Goal: Transaction & Acquisition: Purchase product/service

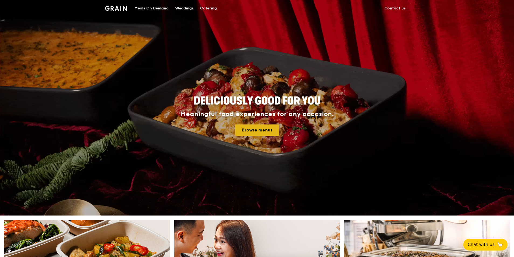
click at [258, 128] on link "Browse menus" at bounding box center [257, 129] width 44 height 11
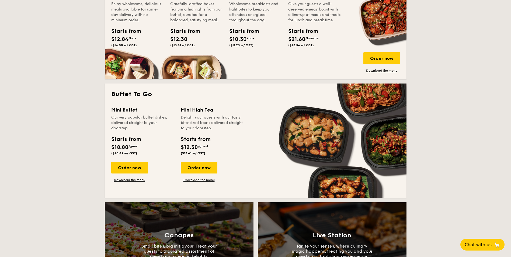
scroll to position [431, 0]
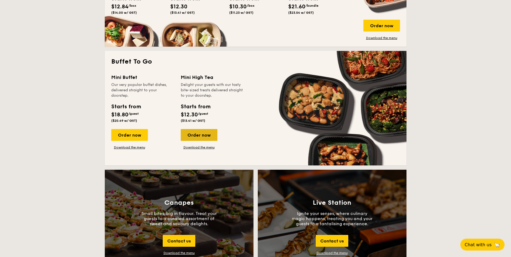
click at [210, 134] on div "Order now" at bounding box center [199, 135] width 37 height 12
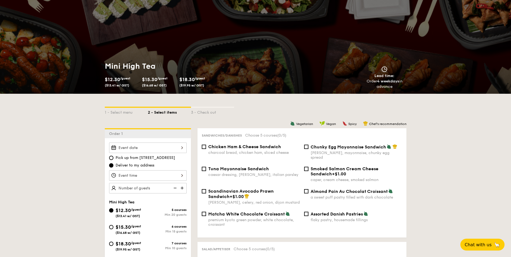
scroll to position [54, 0]
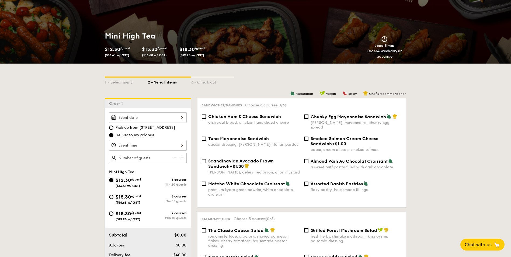
click at [124, 213] on span "$18.30" at bounding box center [122, 214] width 15 height 6
click at [113, 213] on input "$18.30 /guest ($19.95 w/ GST) 7 courses Min 10 guests" at bounding box center [111, 213] width 4 height 4
radio input "true"
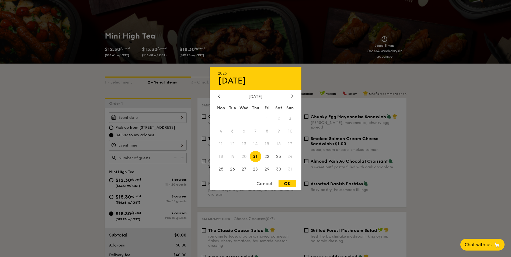
click at [181, 117] on div "2025 Aug 21 August 2025 Mon Tue Wed Thu Fri Sat Sun 1 2 3 4 5 6 7 8 9 10 11 12 …" at bounding box center [148, 117] width 78 height 10
click at [246, 157] on span "20" at bounding box center [244, 156] width 12 height 12
click at [254, 156] on span "21" at bounding box center [256, 156] width 12 height 12
click at [257, 158] on span "21" at bounding box center [256, 156] width 12 height 12
click at [292, 183] on div "OK" at bounding box center [286, 183] width 17 height 7
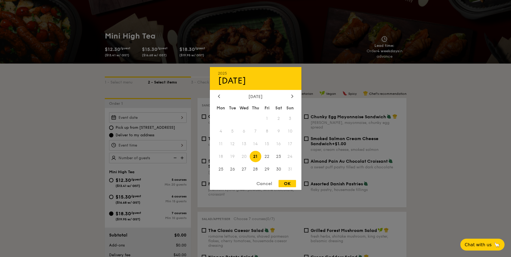
type input "Aug 21, 2025"
click at [180, 120] on div "Aug 21, 2025 2025 Aug 21 August 2025 Mon Tue Wed Thu Fri Sat Sun 1 2 3 4 5 6 7 …" at bounding box center [148, 117] width 78 height 10
click at [244, 157] on span "20" at bounding box center [244, 156] width 12 height 12
click at [289, 183] on div "OK" at bounding box center [286, 183] width 17 height 7
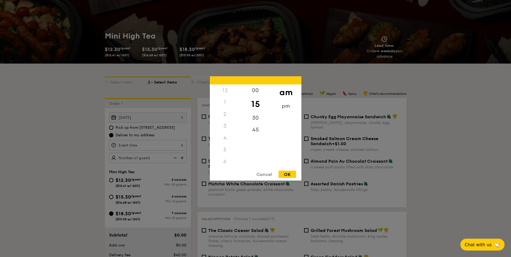
click at [180, 146] on div "12 1 2 3 4 5 6 7 8 9 10 11 00 15 30 45 am pm Cancel OK" at bounding box center [148, 145] width 78 height 10
drag, startPoint x: 228, startPoint y: 152, endPoint x: 232, endPoint y: 131, distance: 21.2
click at [232, 131] on div "12 1 2 3 4 5 6 7 8 9 10 11" at bounding box center [225, 126] width 30 height 82
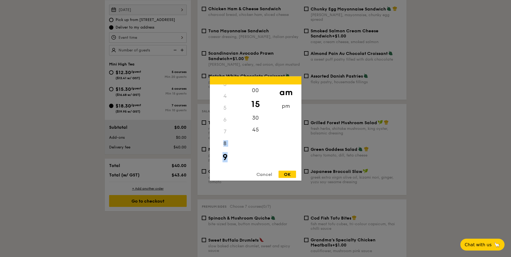
scroll to position [10, 0]
click at [260, 105] on div "15" at bounding box center [255, 104] width 30 height 16
click at [257, 121] on div "30" at bounding box center [255, 120] width 30 height 16
click at [226, 117] on div "3" at bounding box center [225, 116] width 30 height 12
click at [287, 106] on div "pm" at bounding box center [286, 108] width 30 height 16
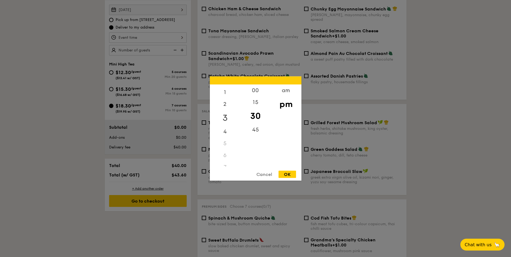
click at [222, 116] on div "3" at bounding box center [225, 118] width 30 height 16
click at [284, 172] on div "OK" at bounding box center [286, 174] width 17 height 7
type input "3:30PM"
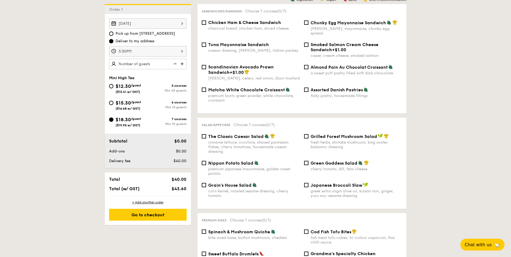
scroll to position [135, 0]
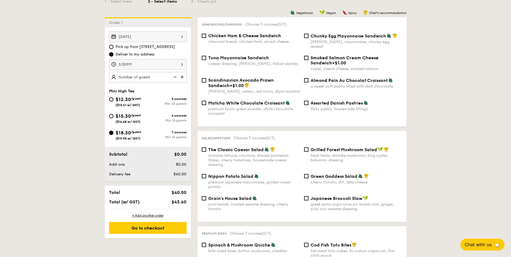
click at [180, 76] on img at bounding box center [182, 77] width 8 height 10
click at [176, 76] on img at bounding box center [174, 77] width 8 height 10
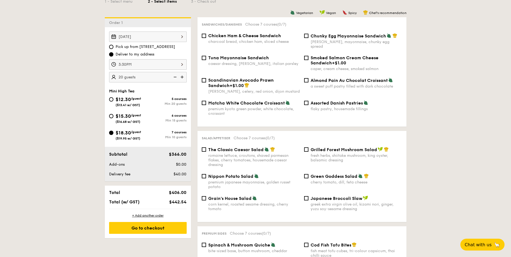
click at [181, 76] on img at bounding box center [182, 77] width 8 height 10
click at [177, 78] on img at bounding box center [174, 77] width 8 height 10
click at [182, 78] on img at bounding box center [182, 77] width 8 height 10
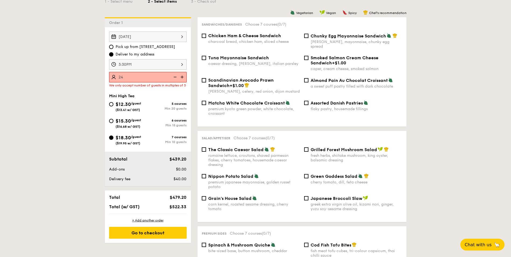
click at [174, 75] on img at bounding box center [174, 77] width 8 height 10
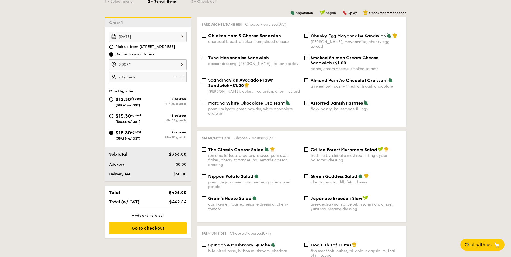
click at [181, 79] on img at bounding box center [182, 77] width 8 height 10
click at [176, 78] on img at bounding box center [174, 77] width 8 height 10
click at [181, 78] on img at bounding box center [182, 77] width 8 height 10
type input "25 guests"
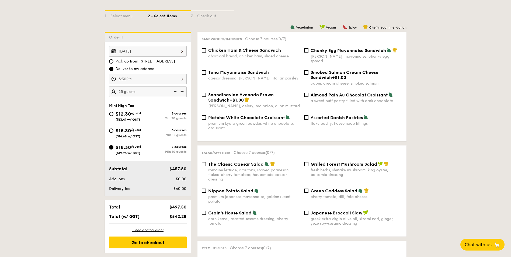
scroll to position [108, 0]
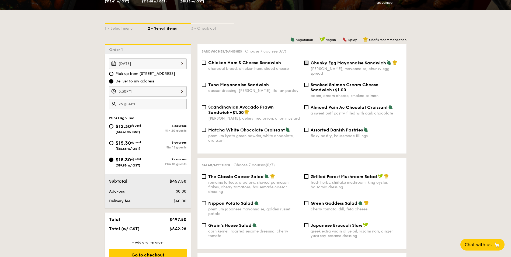
click at [307, 63] on input "Chunky Egg Mayonnaise Sandwich dijon mustard, mayonnaise, chunky egg spread" at bounding box center [306, 63] width 4 height 4
checkbox input "true"
click at [304, 105] on input "Almond Pain Au Chocolat Croissant a sweet puff pastry filled with dark chocolate" at bounding box center [306, 107] width 4 height 4
checkbox input "true"
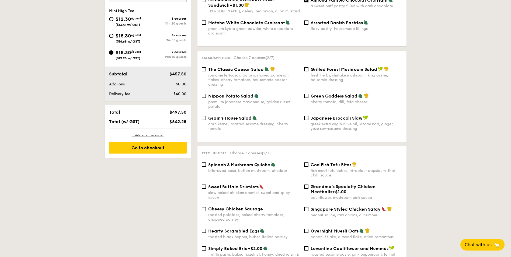
scroll to position [215, 0]
click at [239, 162] on span "Spinach & Mushroom Quiche" at bounding box center [239, 164] width 62 height 5
click at [206, 162] on input "Spinach & Mushroom Quiche bite-sized base, button mushroom, cheddar" at bounding box center [204, 164] width 4 height 4
checkbox input "true"
drag, startPoint x: 336, startPoint y: 206, endPoint x: 331, endPoint y: 205, distance: 4.3
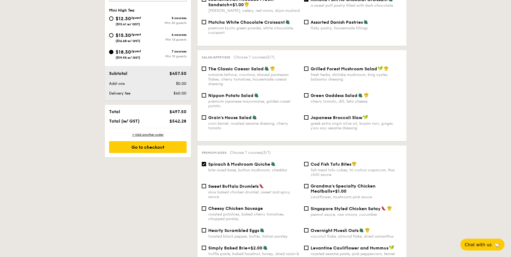
click at [336, 206] on span "Singapore Styled Chicken Satay" at bounding box center [345, 208] width 70 height 5
click at [308, 206] on input "Singapore Styled Chicken Satay peanut sauce, raw onions, cucumber" at bounding box center [306, 208] width 4 height 4
checkbox input "true"
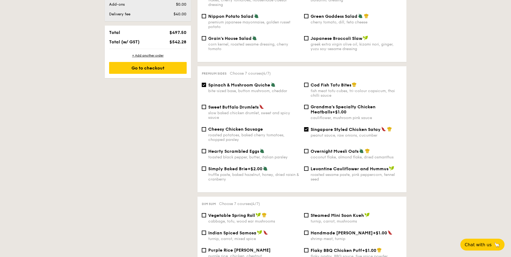
scroll to position [296, 0]
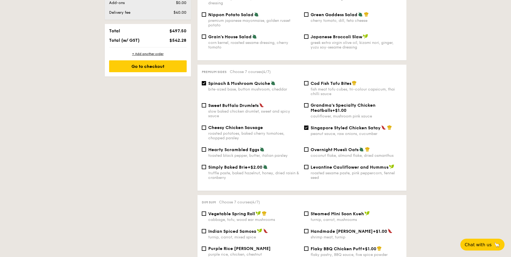
click at [240, 211] on span "Vegetable Spring Roll" at bounding box center [231, 213] width 47 height 5
click at [206, 211] on input "Vegetable Spring Roll cabbage, tofu, wood ear mushrooms" at bounding box center [204, 213] width 4 height 4
checkbox input "true"
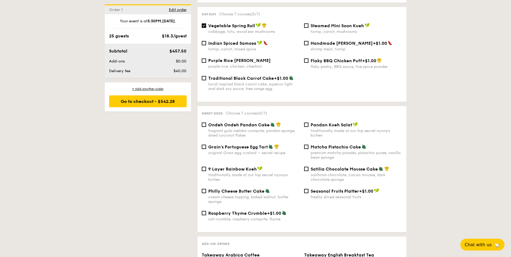
scroll to position [485, 0]
click at [305, 166] on input "Satilia Chocolate Mousse Cake valrhona chocolate, cacao mousse, dark chocolate …" at bounding box center [306, 168] width 4 height 4
checkbox input "true"
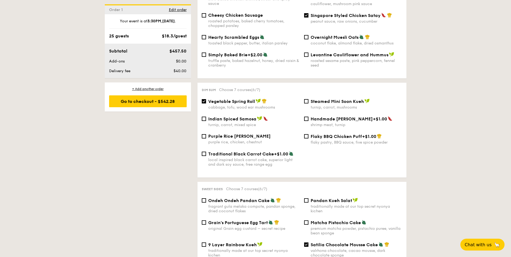
scroll to position [458, 0]
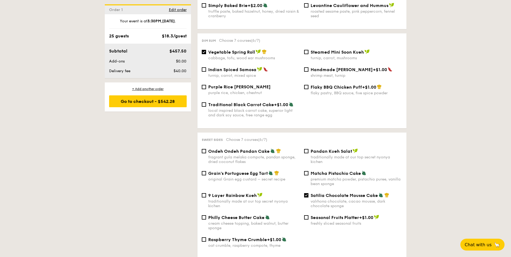
click at [247, 149] on span "Ondeh Ondeh Pandan Cake" at bounding box center [238, 151] width 61 height 5
click at [206, 149] on input "Ondeh Ondeh Pandan Cake fragrant gula melaka compote, pandan sponge, dried coco…" at bounding box center [204, 151] width 4 height 4
checkbox input "true"
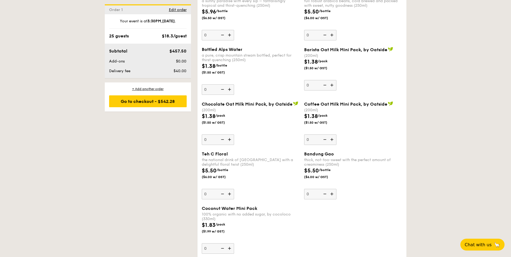
scroll to position [873, 0]
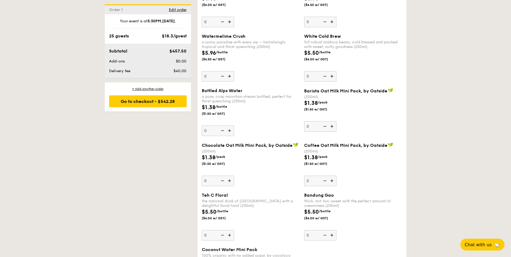
drag, startPoint x: 148, startPoint y: 100, endPoint x: 184, endPoint y: 94, distance: 36.5
click at [148, 100] on div "Go to checkout - $542.28" at bounding box center [148, 101] width 78 height 12
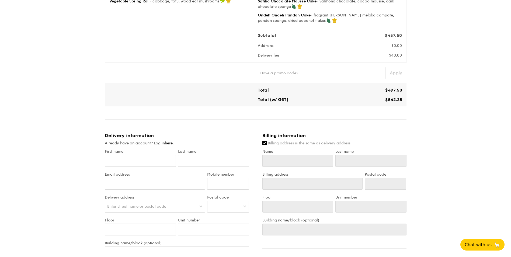
scroll to position [135, 0]
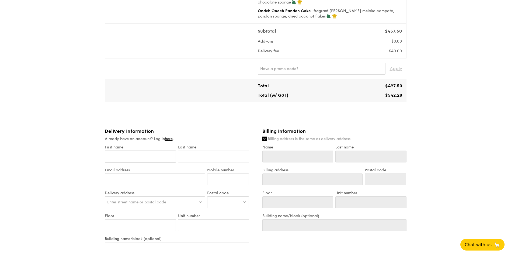
click at [143, 155] on input "First name" at bounding box center [140, 156] width 71 height 12
type input "Joanne"
type input "Ng"
type input "83393698"
type input "Joanne"
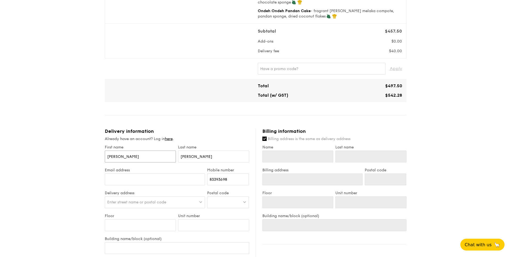
type input "Ng"
click at [138, 178] on input "Email address" at bounding box center [155, 179] width 100 height 12
type input "nglayhuey@hotmail.com"
drag, startPoint x: 155, startPoint y: 182, endPoint x: 100, endPoint y: 180, distance: 54.7
click at [100, 180] on div "1 - Select menu 2 - Select items 3 - Check out Mini High Tea $18.30 /guest ($19…" at bounding box center [255, 139] width 310 height 548
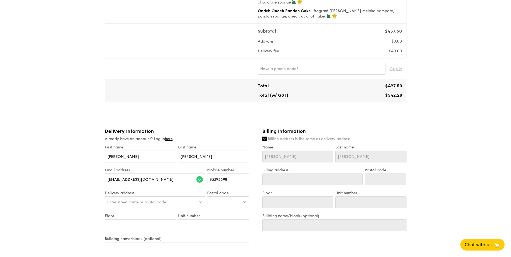
click at [72, 205] on div "1 - Select menu 2 - Select items 3 - Check out Mini High Tea $18.30 /guest ($19…" at bounding box center [255, 139] width 511 height 548
click at [126, 200] on span "Enter street name or postal code" at bounding box center [136, 202] width 59 height 5
click at [89, 201] on div "1 - Select menu 2 - Select items 3 - Check out Mini High Tea $18.30 /guest ($19…" at bounding box center [255, 139] width 511 height 548
click at [119, 201] on span "Enter street name or postal code" at bounding box center [136, 202] width 59 height 5
type input "570510"
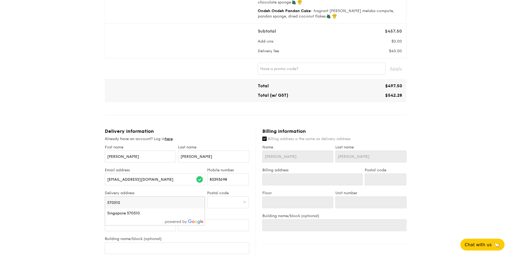
click at [223, 202] on div at bounding box center [228, 202] width 42 height 12
type input "570510"
click at [174, 200] on div "Enter street name or postal code" at bounding box center [155, 202] width 100 height 12
click at [78, 212] on div "1 - Select menu 2 - Select items 3 - Check out Mini High Tea $18.30 /guest ($19…" at bounding box center [255, 139] width 511 height 548
click at [132, 202] on span "Enter street name or postal code" at bounding box center [136, 202] width 59 height 5
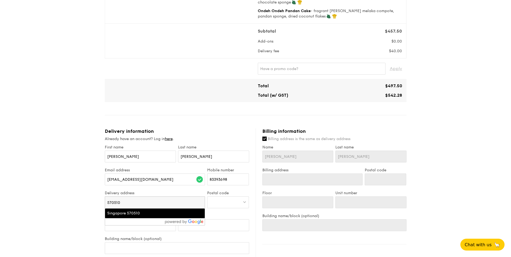
click at [137, 214] on div "Singapore 570510" at bounding box center [143, 213] width 72 height 5
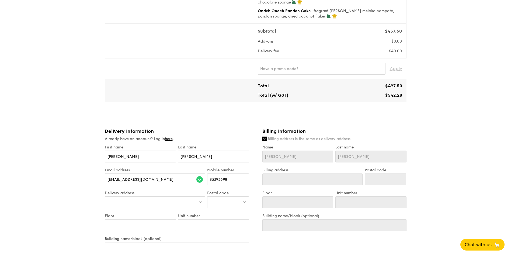
type input "Bishan Street 13, Block 510"
type input "570510"
click at [131, 222] on input "Floor" at bounding box center [140, 225] width 71 height 12
type input "#"
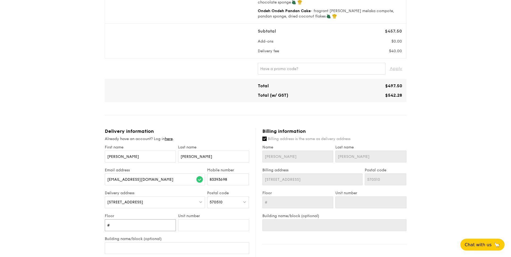
type input "#0"
type input "#02"
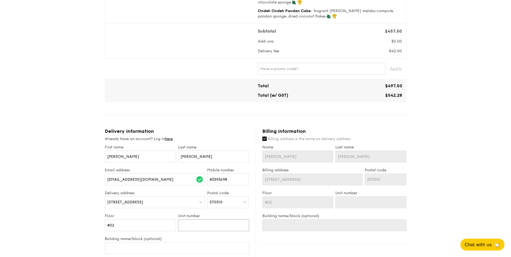
click at [201, 226] on input "Unit number" at bounding box center [213, 225] width 71 height 12
type input "0"
type input "02"
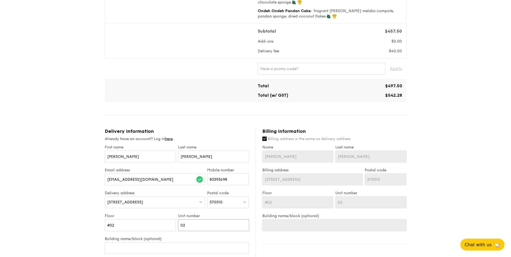
scroll to position [162, 0]
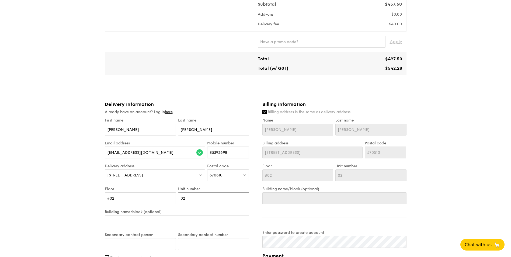
type input "02"
click at [183, 222] on input "Building name/block (optional)" at bounding box center [177, 221] width 144 height 12
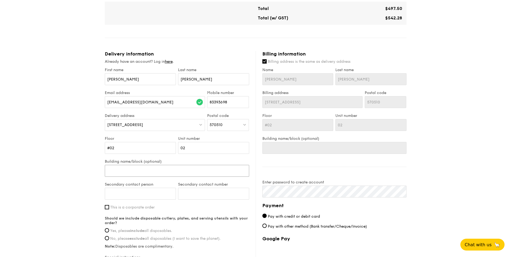
scroll to position [215, 0]
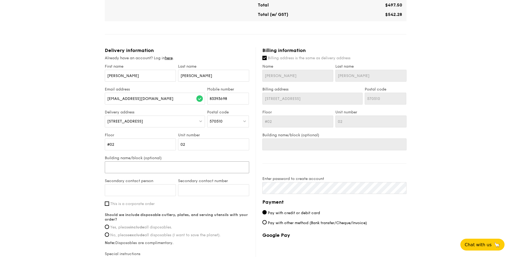
type input "J"
type input "Je"
type input "Jew"
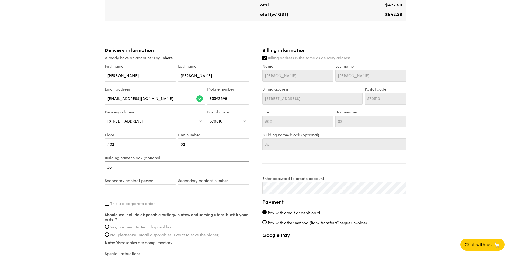
type input "Jew"
type input "Jewe"
type input "Jewel"
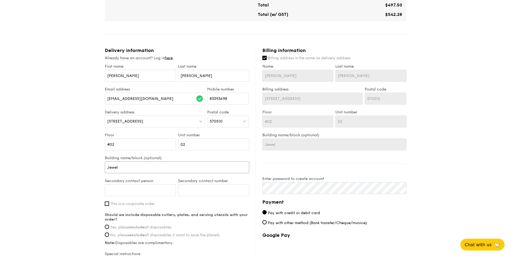
type input "Jewel"
type input "Jewel M"
type input "Jewel Mu"
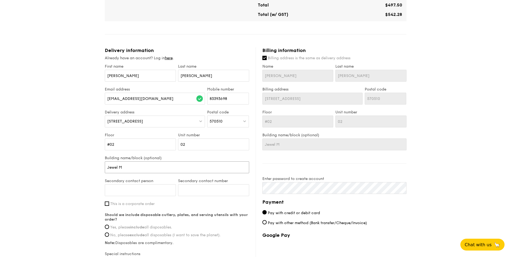
type input "Jewel Mu"
type input "Jewel Mus"
type input "Jewel Musi"
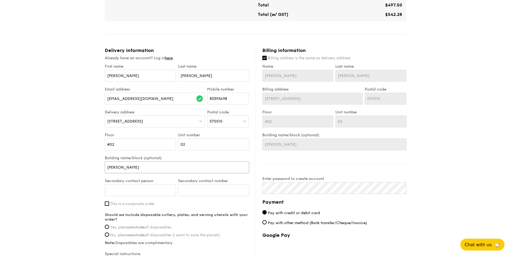
type input "Jewel Music"
type input "Jewel Music B"
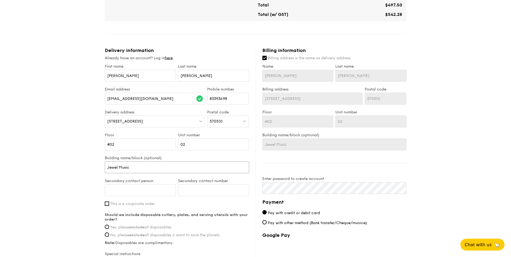
type input "Jewel Music B"
type input "Jewel Music Bo"
type input "Jewel Music Box"
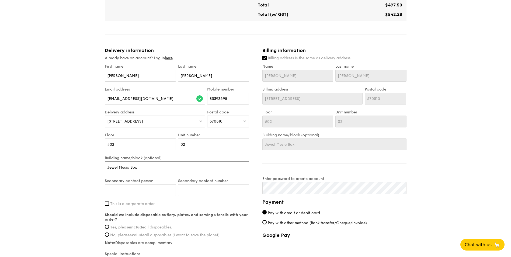
type input "Jewel Music Box"
type input "Jewel Music Box B"
type input "Jewel Music Box Bi"
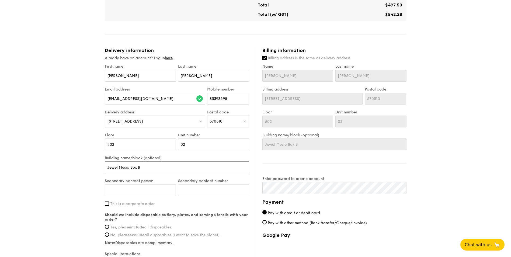
type input "Jewel Music Box Bi"
type input "Jewel Music Box Bis"
type input "Jewel Music Box Bish"
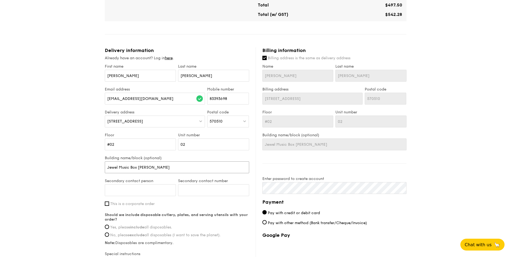
type input "Jewel Music Box Bisha"
type input "Jewel Music Box Bishan"
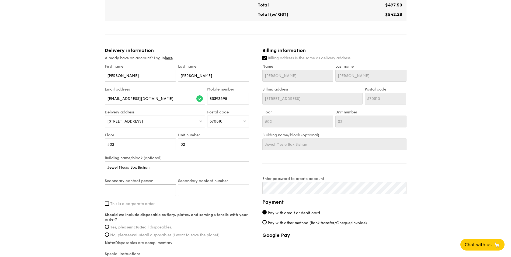
click at [149, 192] on input "Secondary contact person" at bounding box center [140, 190] width 71 height 12
type input "Joanne Ng"
type input "83393698"
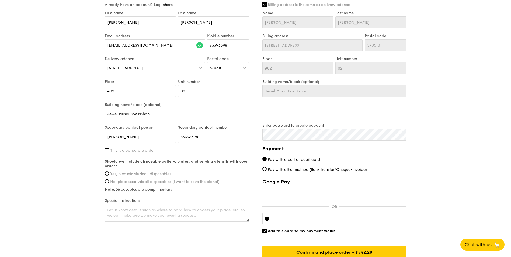
scroll to position [269, 0]
click at [107, 174] on input "Yes, please include all disposables." at bounding box center [107, 173] width 4 height 4
radio input "true"
click at [107, 152] on input "This is a corporate order" at bounding box center [107, 150] width 4 height 4
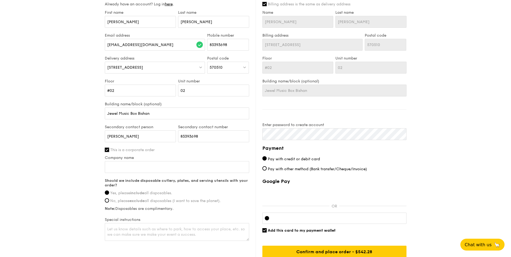
click at [105, 150] on input "This is a corporate order" at bounding box center [107, 150] width 4 height 4
checkbox input "false"
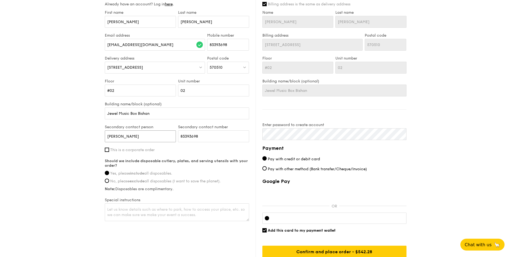
drag, startPoint x: 108, startPoint y: 133, endPoint x: 77, endPoint y: 132, distance: 31.5
click at [77, 132] on div "1 - Select menu 2 - Select items 3 - Check out Mini High Tea $18.30 /guest ($19…" at bounding box center [255, 5] width 511 height 548
drag, startPoint x: 219, startPoint y: 136, endPoint x: 163, endPoint y: 137, distance: 56.5
click at [163, 137] on div "Secondary contact person Secondary contact number 83393698" at bounding box center [177, 136] width 146 height 23
click at [35, 135] on div "1 - Select menu 2 - Select items 3 - Check out Mini High Tea $18.30 /guest ($19…" at bounding box center [255, 5] width 511 height 548
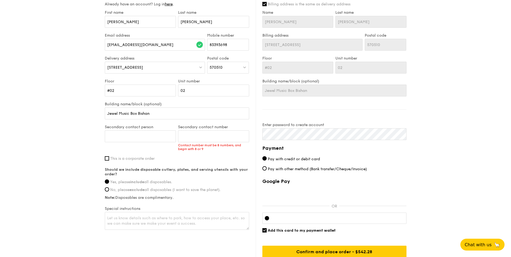
click at [35, 135] on div "1 - Select menu 2 - Select items 3 - Check out Mini High Tea $18.30 /guest ($19…" at bounding box center [255, 5] width 511 height 548
click at [99, 136] on div "1 - Select menu 2 - Select items 3 - Check out Mini High Tea $18.30 /guest ($19…" at bounding box center [255, 5] width 511 height 548
click at [111, 135] on input "Secondary contact person" at bounding box center [140, 136] width 71 height 12
click at [70, 149] on div "1 - Select menu 2 - Select items 3 - Check out Mini High Tea $18.30 /guest ($19…" at bounding box center [255, 5] width 511 height 548
click at [137, 157] on span "This is a corporate order" at bounding box center [132, 158] width 44 height 5
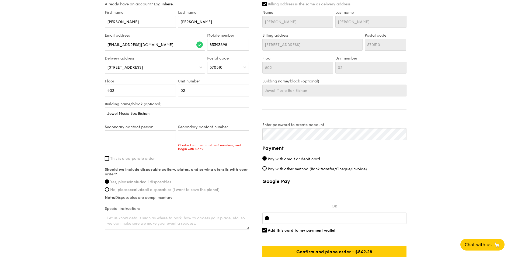
click at [109, 157] on input "This is a corporate order" at bounding box center [107, 158] width 4 height 4
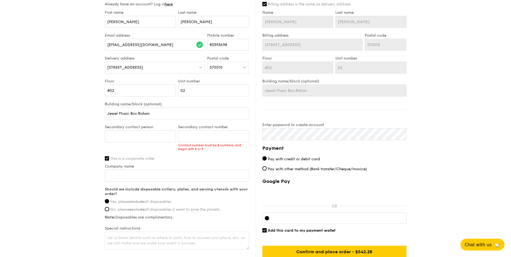
click at [124, 158] on span "This is a corporate order" at bounding box center [132, 158] width 44 height 5
click at [109, 158] on input "This is a corporate order" at bounding box center [107, 158] width 4 height 4
checkbox input "false"
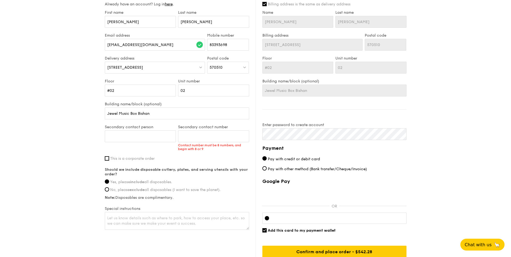
scroll to position [313, 0]
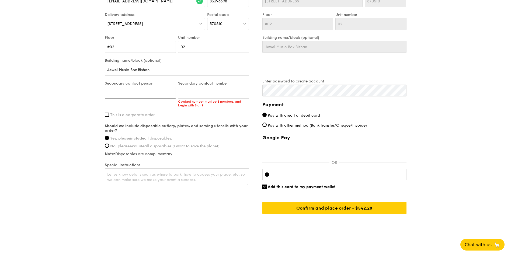
click at [134, 90] on input "Secondary contact person" at bounding box center [140, 93] width 71 height 12
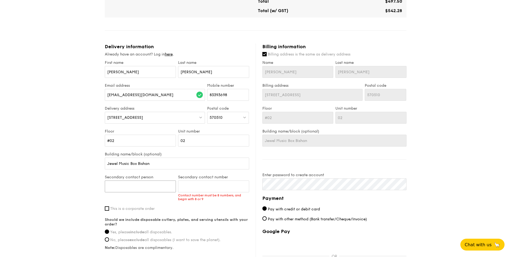
scroll to position [286, 0]
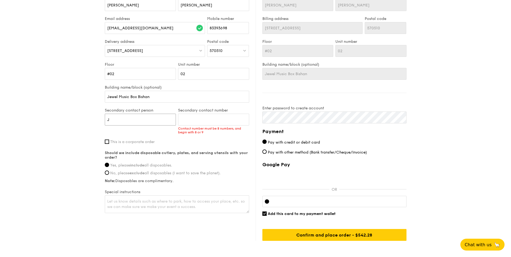
type input "Joanne Ng"
type input "83393698"
click at [200, 227] on div "Delivery information Already have an account? Log in here . First name Joanne L…" at bounding box center [256, 109] width 302 height 264
click at [237, 121] on input "83393698" at bounding box center [213, 120] width 71 height 12
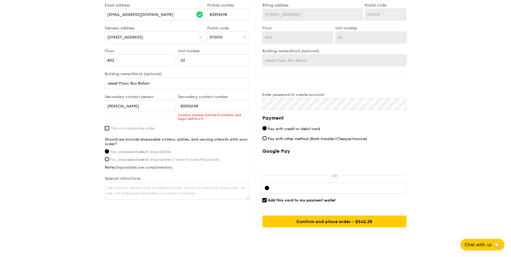
scroll to position [313, 0]
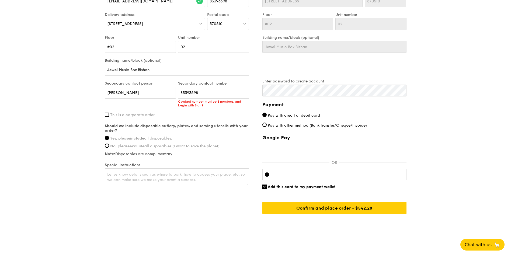
click at [265, 187] on input "Add this card to my payment wallet" at bounding box center [264, 186] width 4 height 4
checkbox input "false"
click at [207, 206] on div "Delivery information Already have an account? Log in here . First name Joanne L…" at bounding box center [256, 82] width 302 height 264
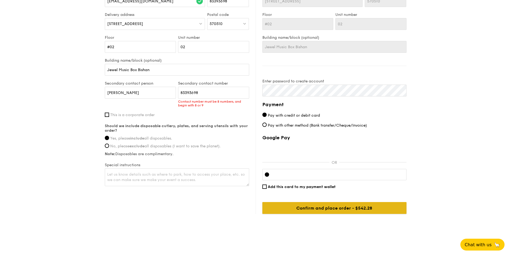
click at [335, 208] on input "Confirm and place order - $542.28" at bounding box center [334, 208] width 144 height 12
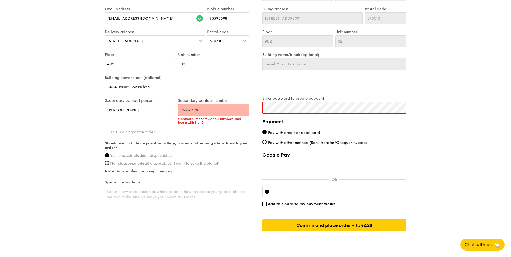
scroll to position [286, 0]
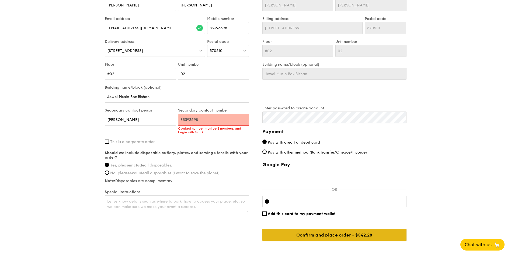
click at [345, 233] on input "Confirm and place order - $542.28" at bounding box center [334, 235] width 144 height 12
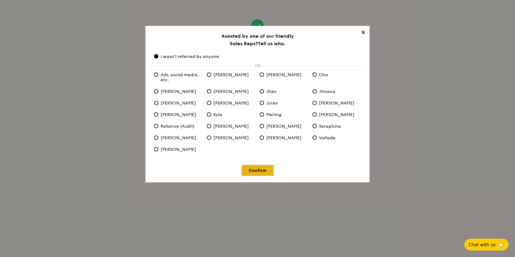
click at [250, 170] on link "Confirm" at bounding box center [257, 170] width 32 height 11
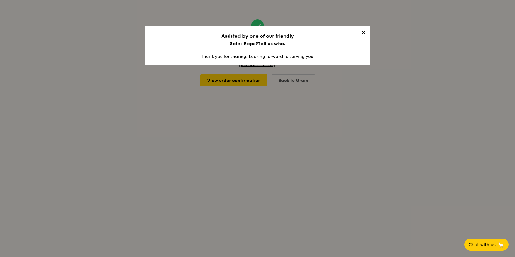
click at [362, 32] on span "✕" at bounding box center [363, 34] width 8 height 8
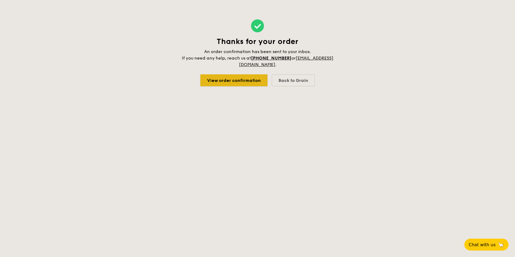
click at [243, 80] on link "View order confirmation" at bounding box center [233, 80] width 67 height 12
